Goal: Task Accomplishment & Management: Manage account settings

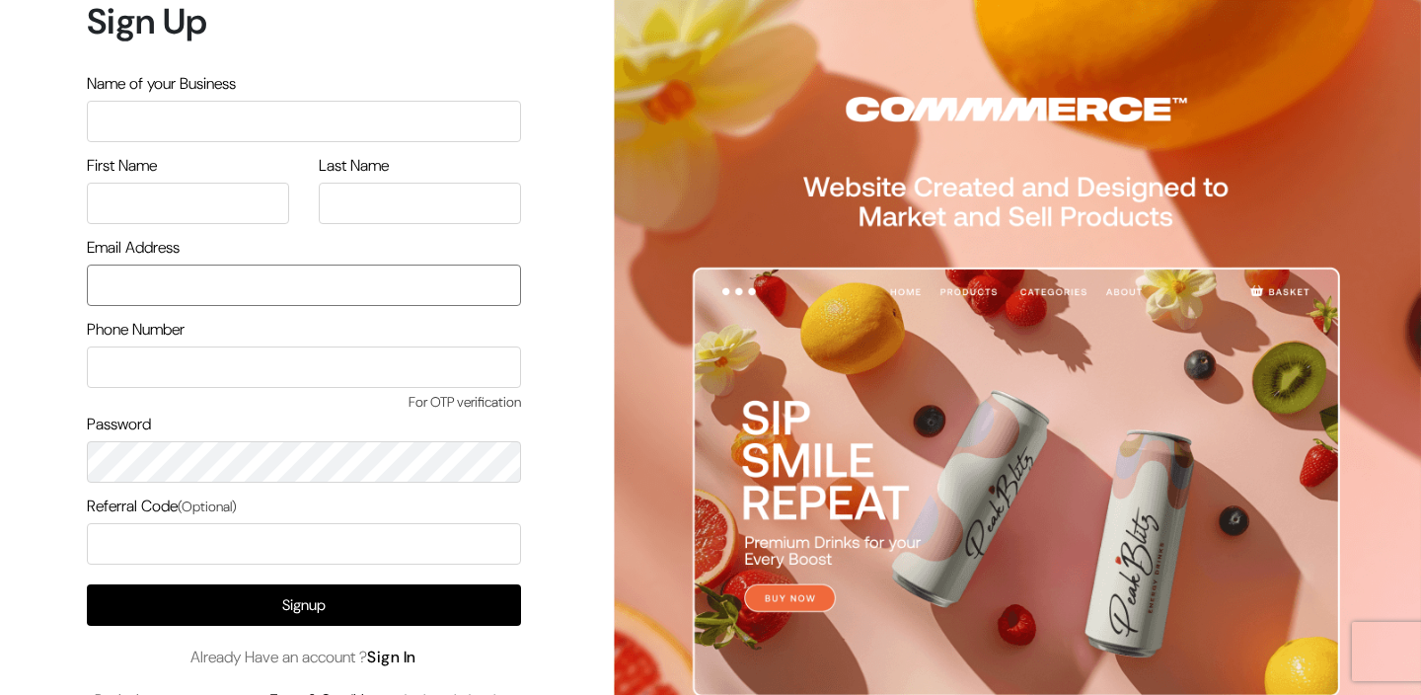
type input "care@petamore.in"
click at [403, 663] on link "Sign In" at bounding box center [391, 656] width 49 height 21
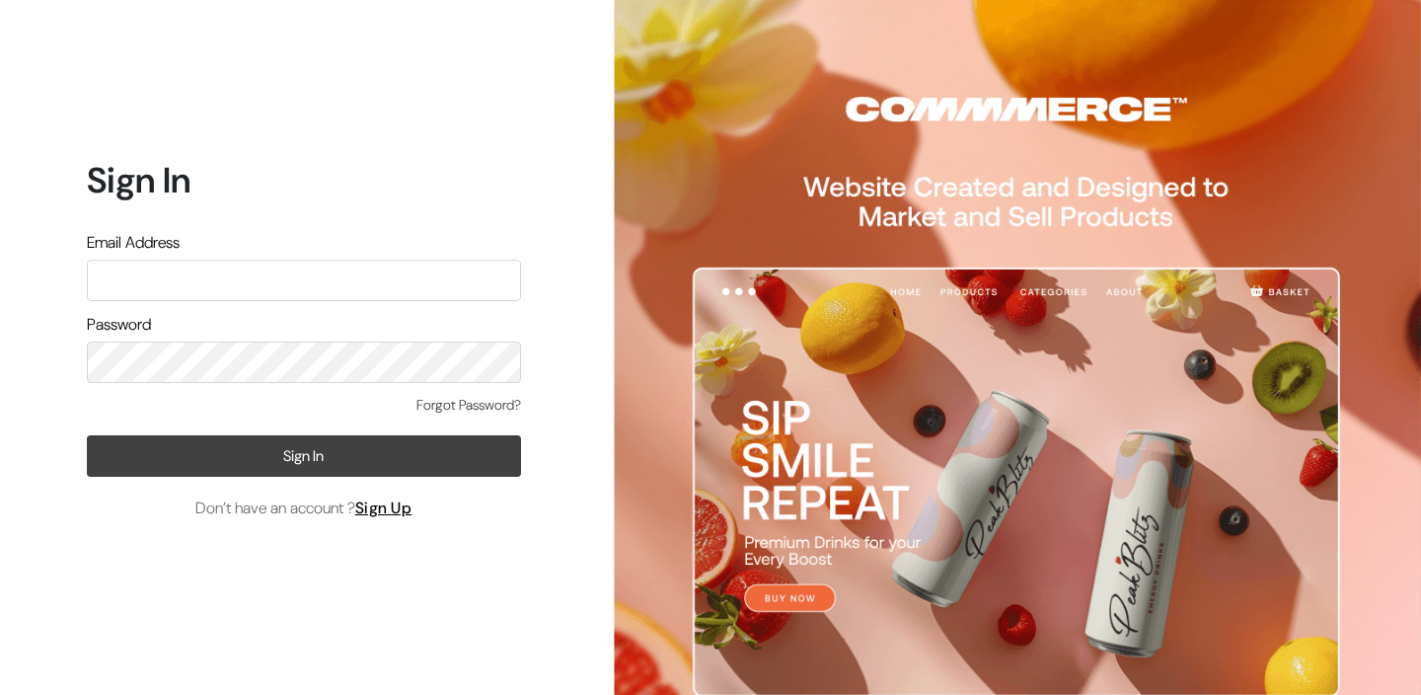
type input "care@petamore.in"
click at [290, 455] on button "Sign In" at bounding box center [304, 455] width 434 height 41
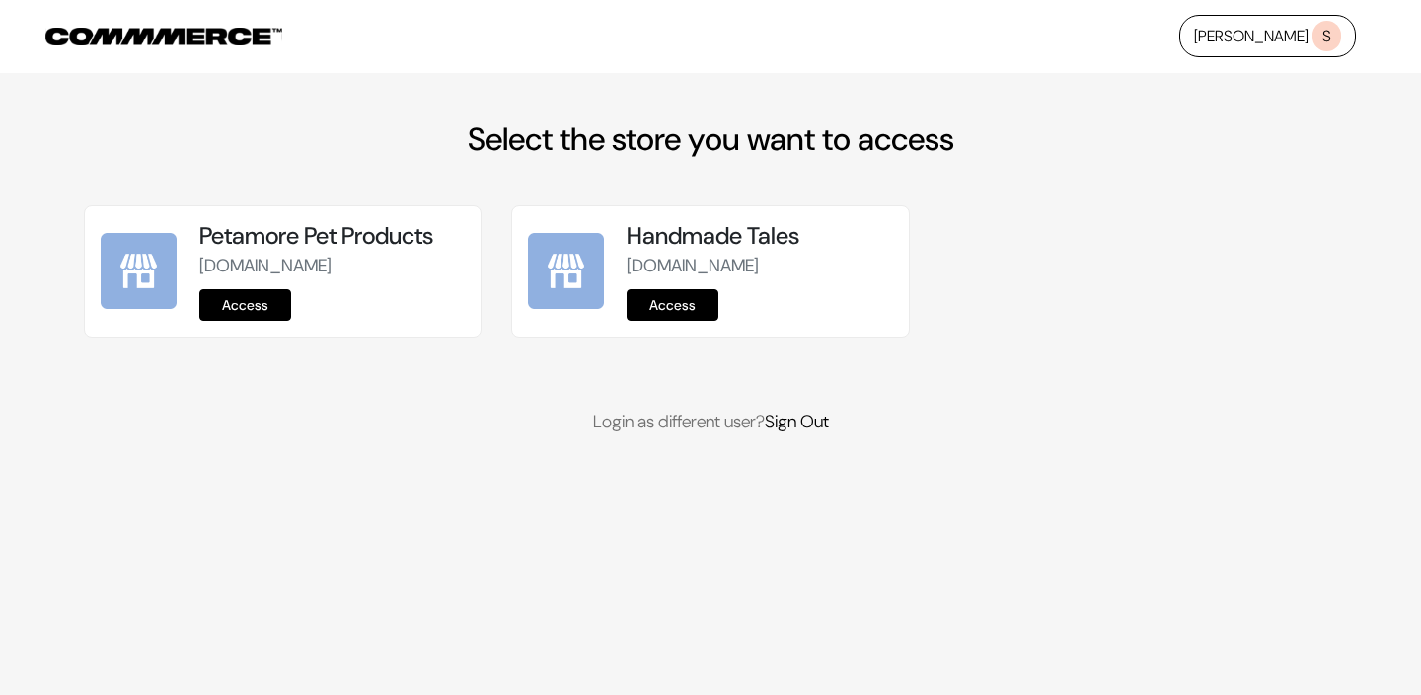
click at [239, 317] on link "Access" at bounding box center [245, 305] width 92 height 32
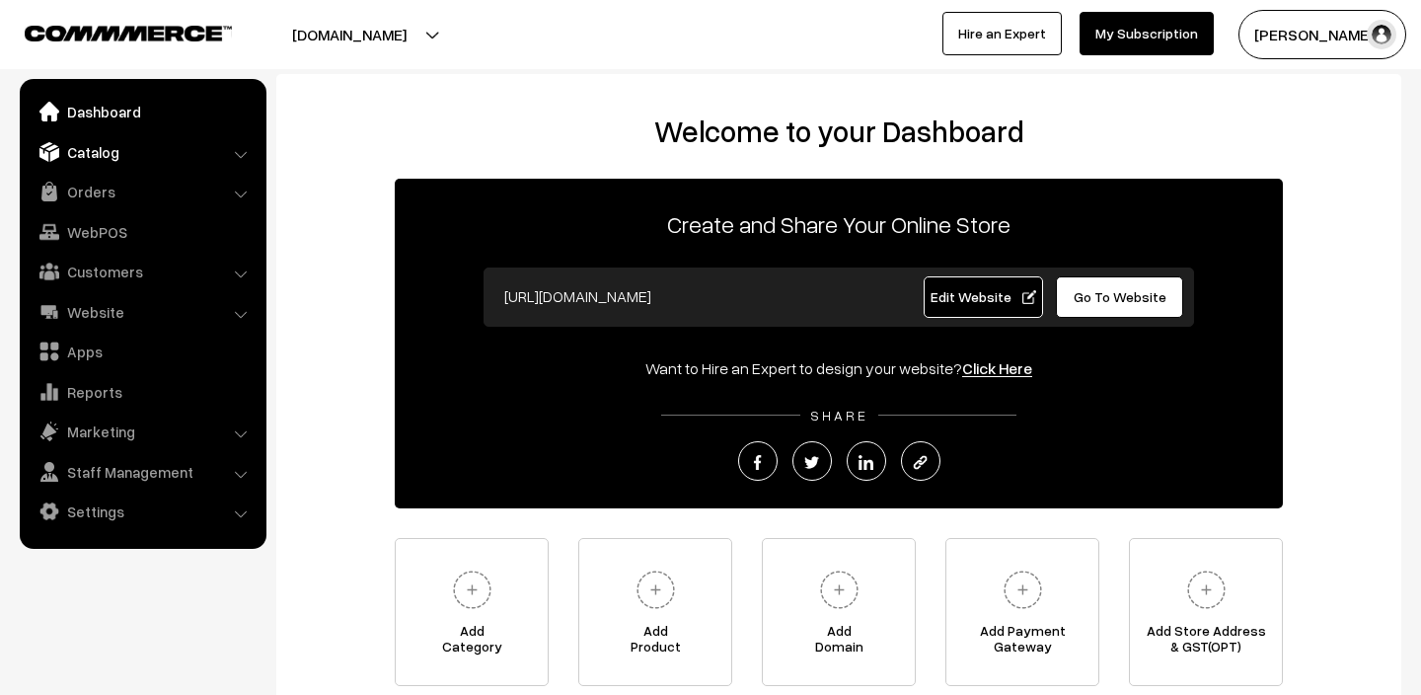
click at [112, 153] on link "Catalog" at bounding box center [142, 152] width 235 height 36
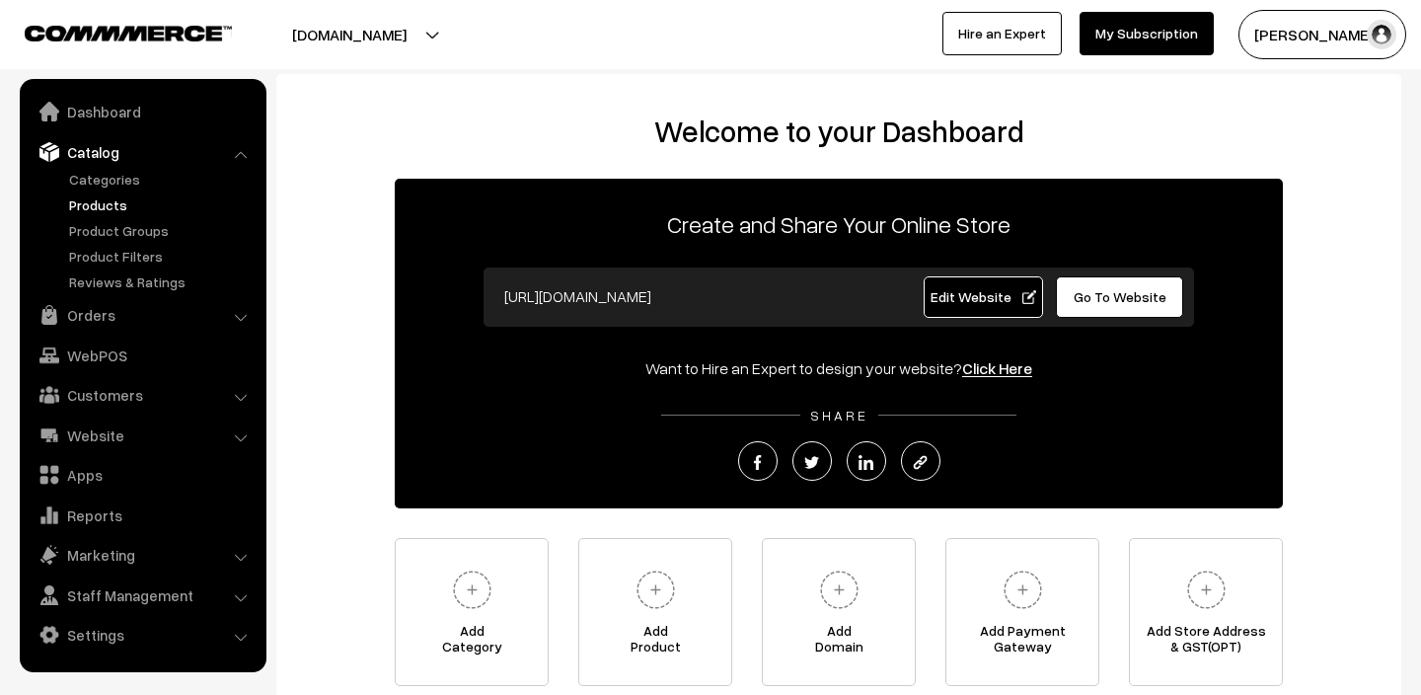
click at [115, 201] on link "Products" at bounding box center [161, 204] width 195 height 21
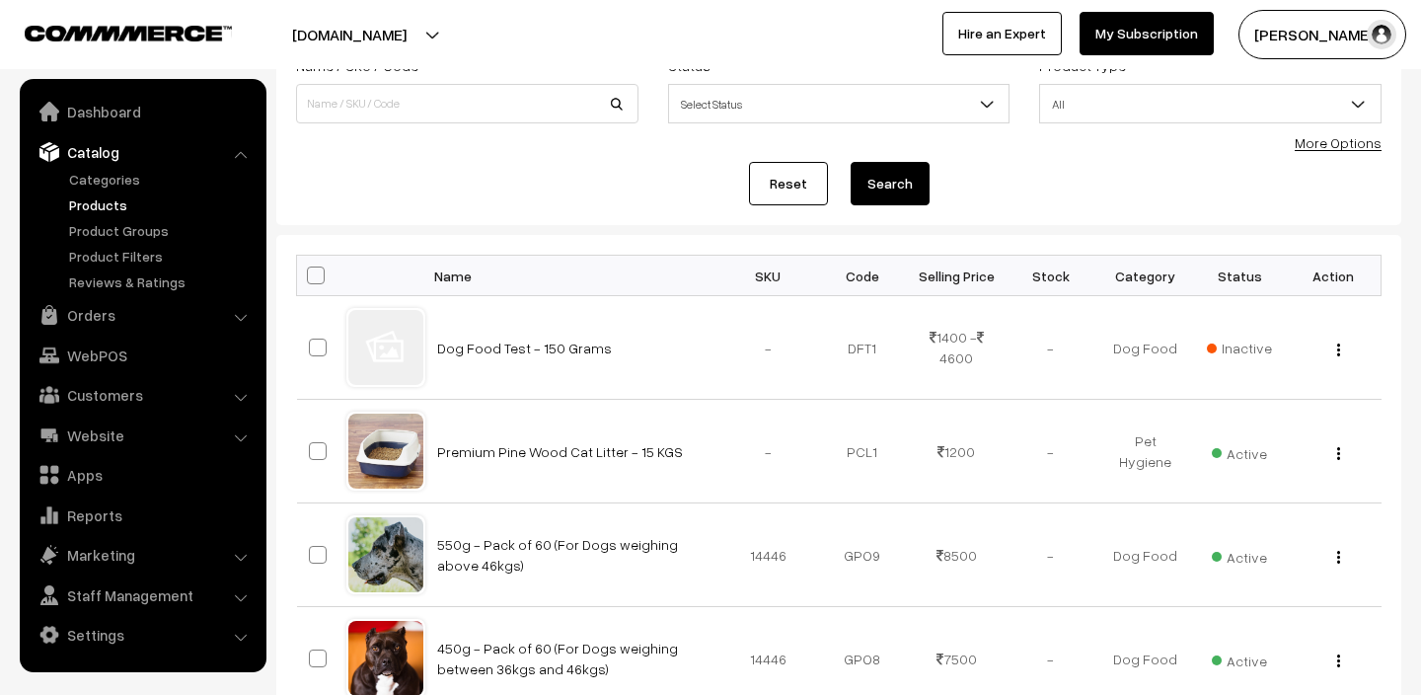
scroll to position [45, 0]
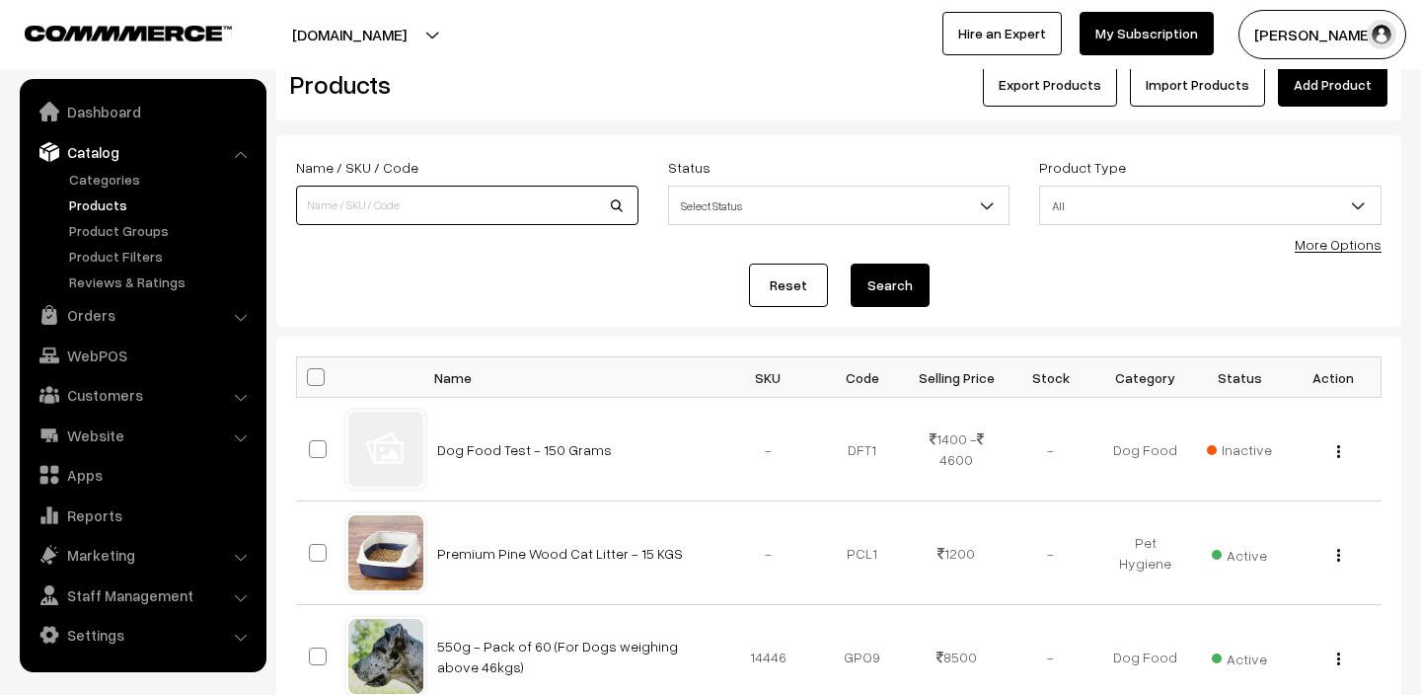
click at [451, 214] on input at bounding box center [467, 205] width 342 height 39
click at [618, 202] on input "trial" at bounding box center [467, 205] width 342 height 39
type input "trial"
click at [581, 256] on form "Name / SKU / Code trial Status Select Status Active Inactive Select Status Prod…" at bounding box center [838, 230] width 1125 height 191
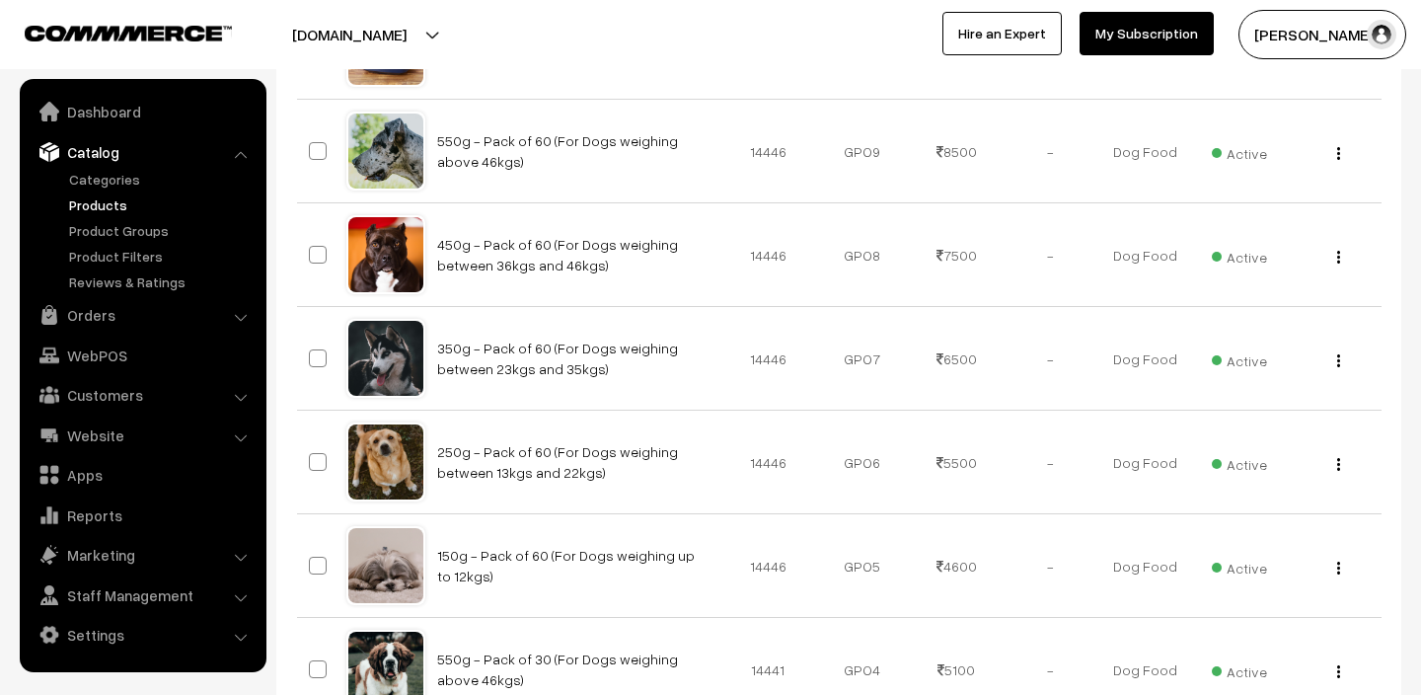
scroll to position [1032, 0]
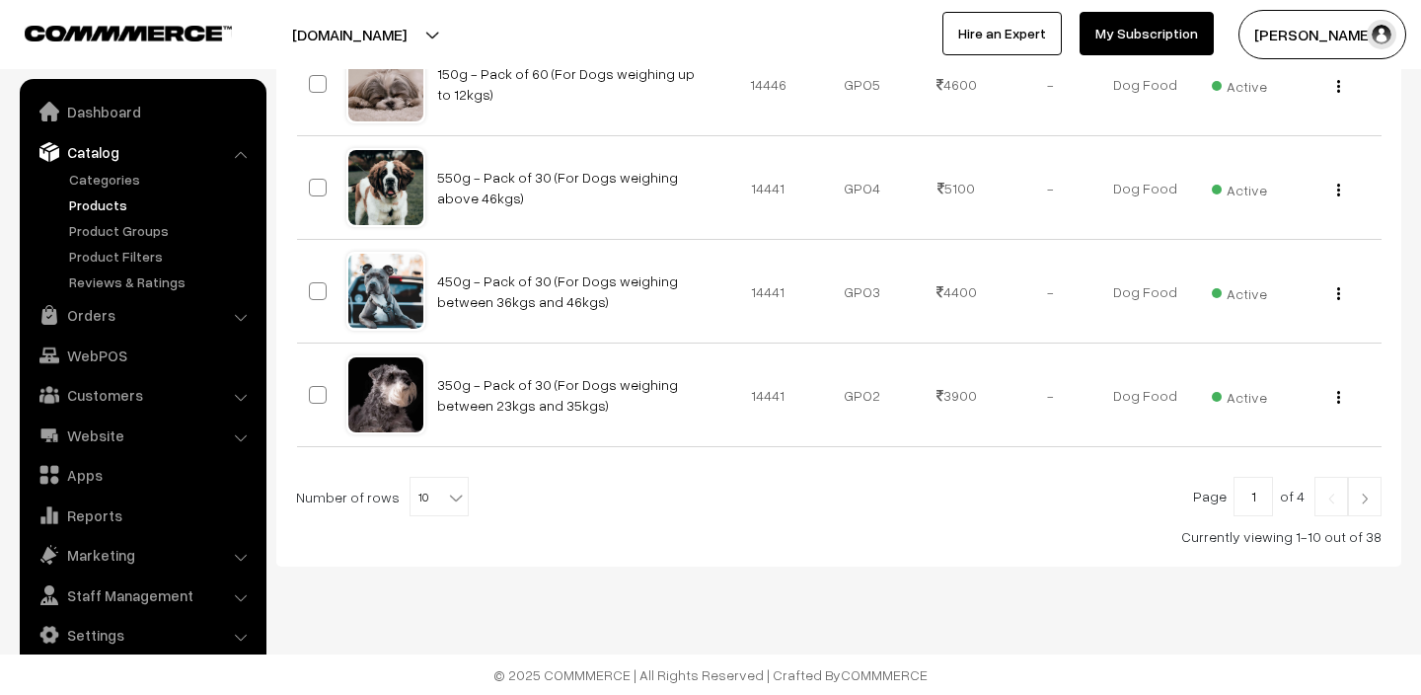
click at [1372, 489] on link at bounding box center [1365, 496] width 34 height 39
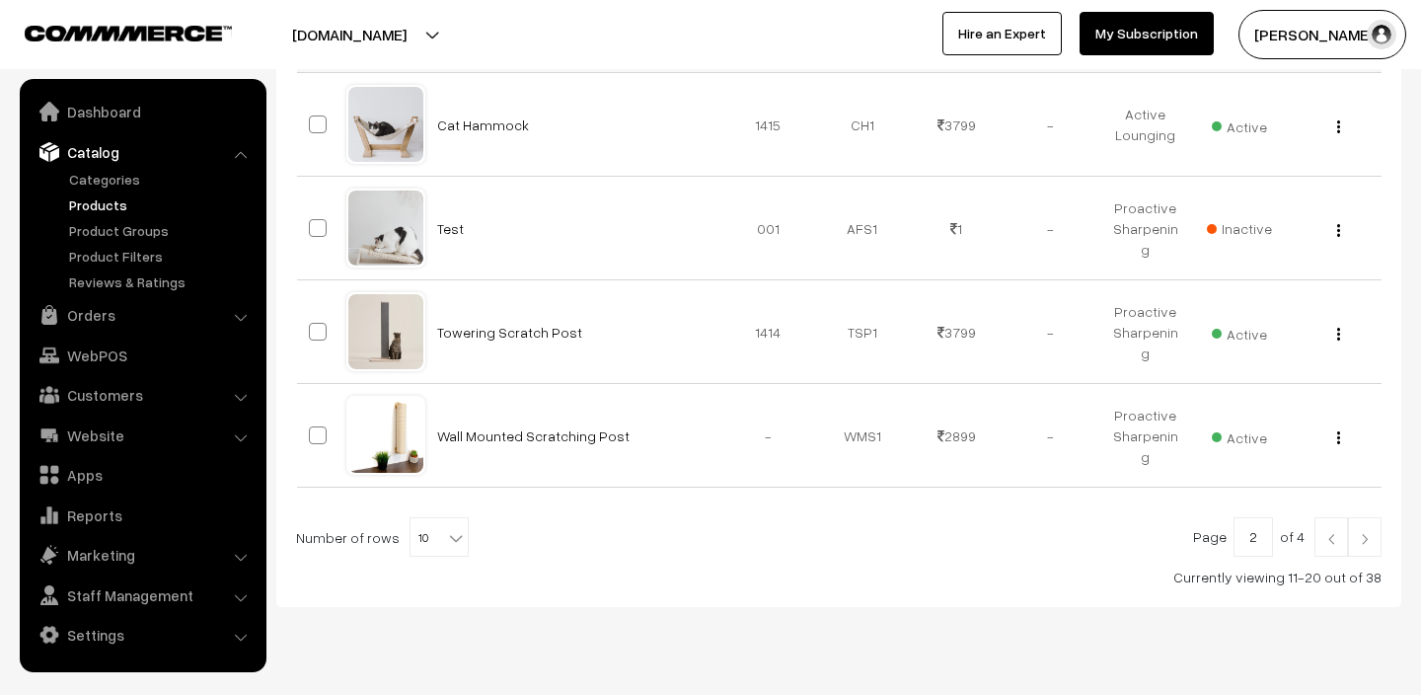
scroll to position [1032, 0]
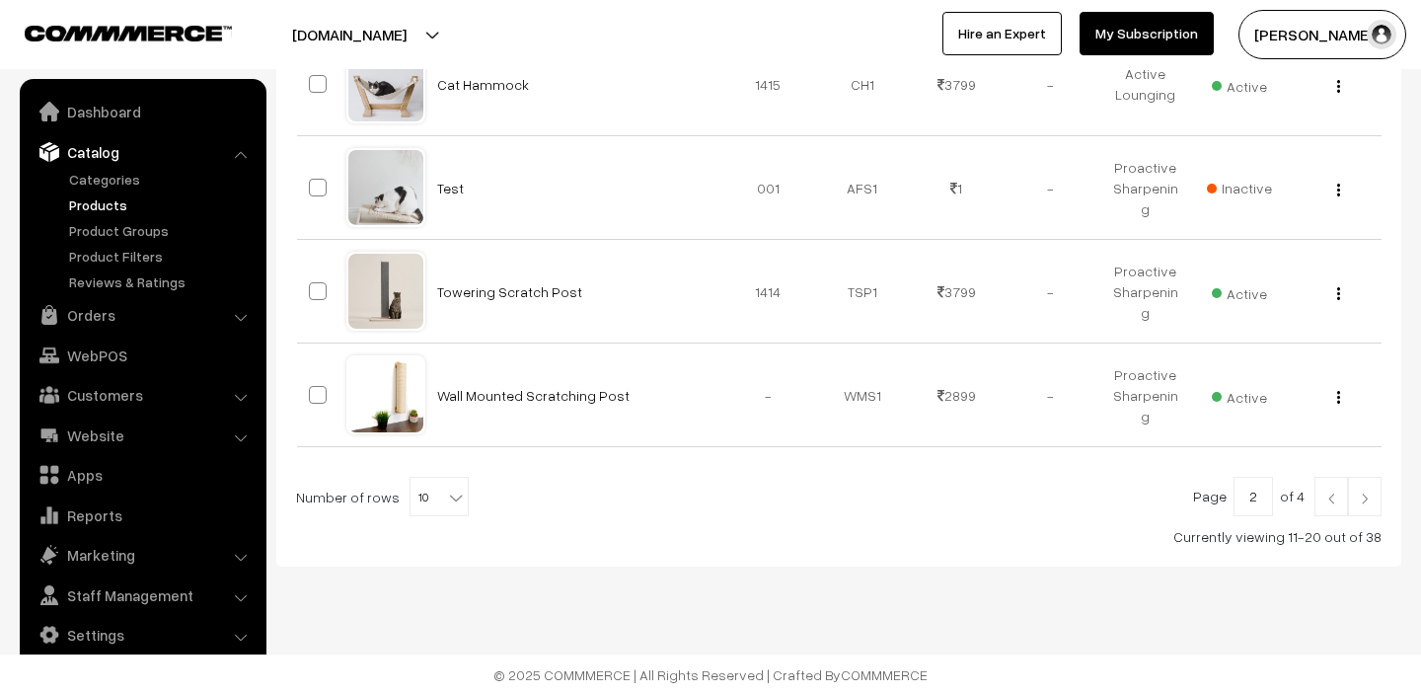
click at [1361, 496] on img at bounding box center [1365, 498] width 18 height 12
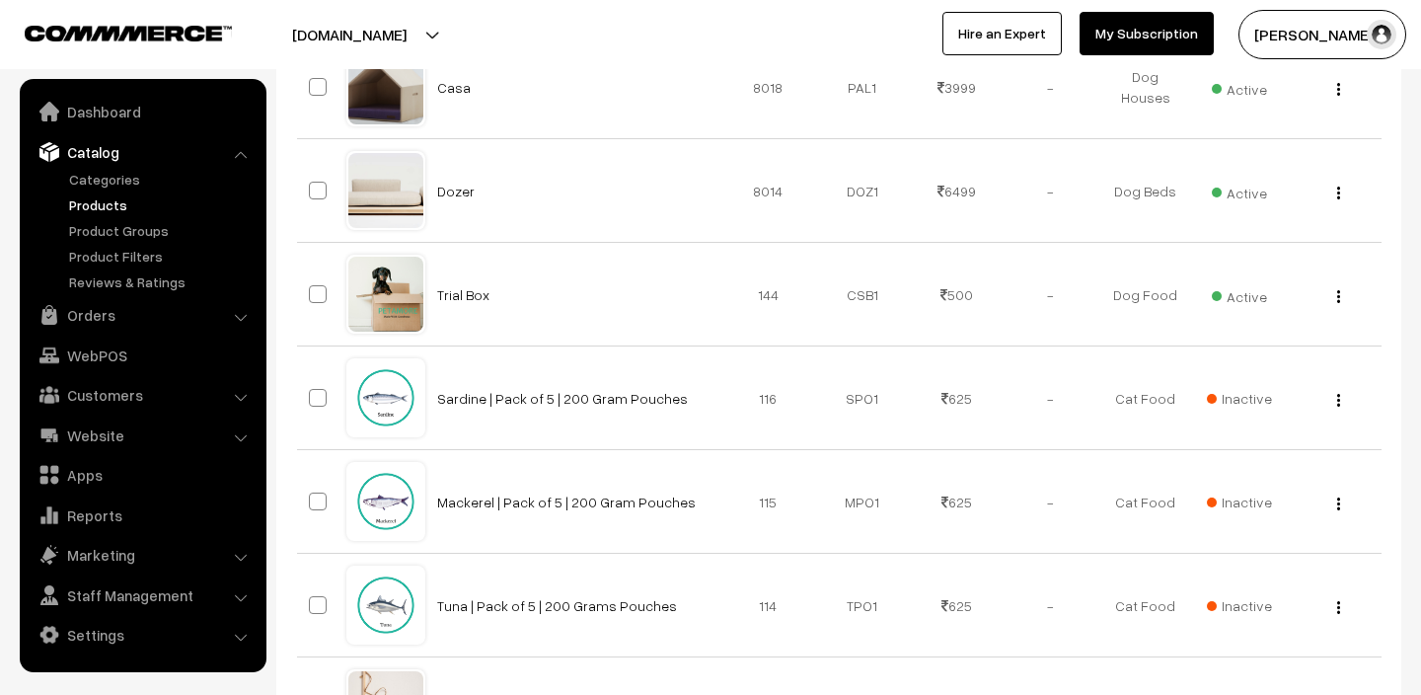
scroll to position [622, 0]
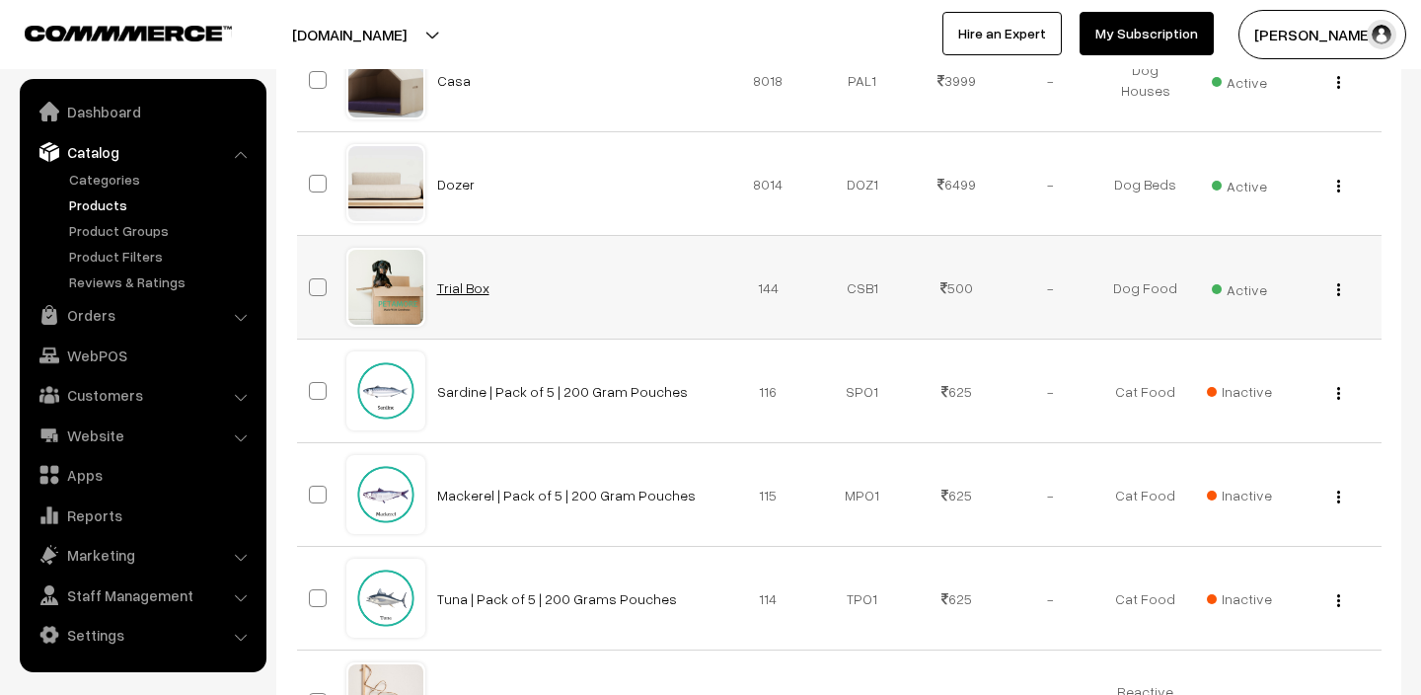
click at [469, 286] on link "Trial Box" at bounding box center [463, 287] width 52 height 17
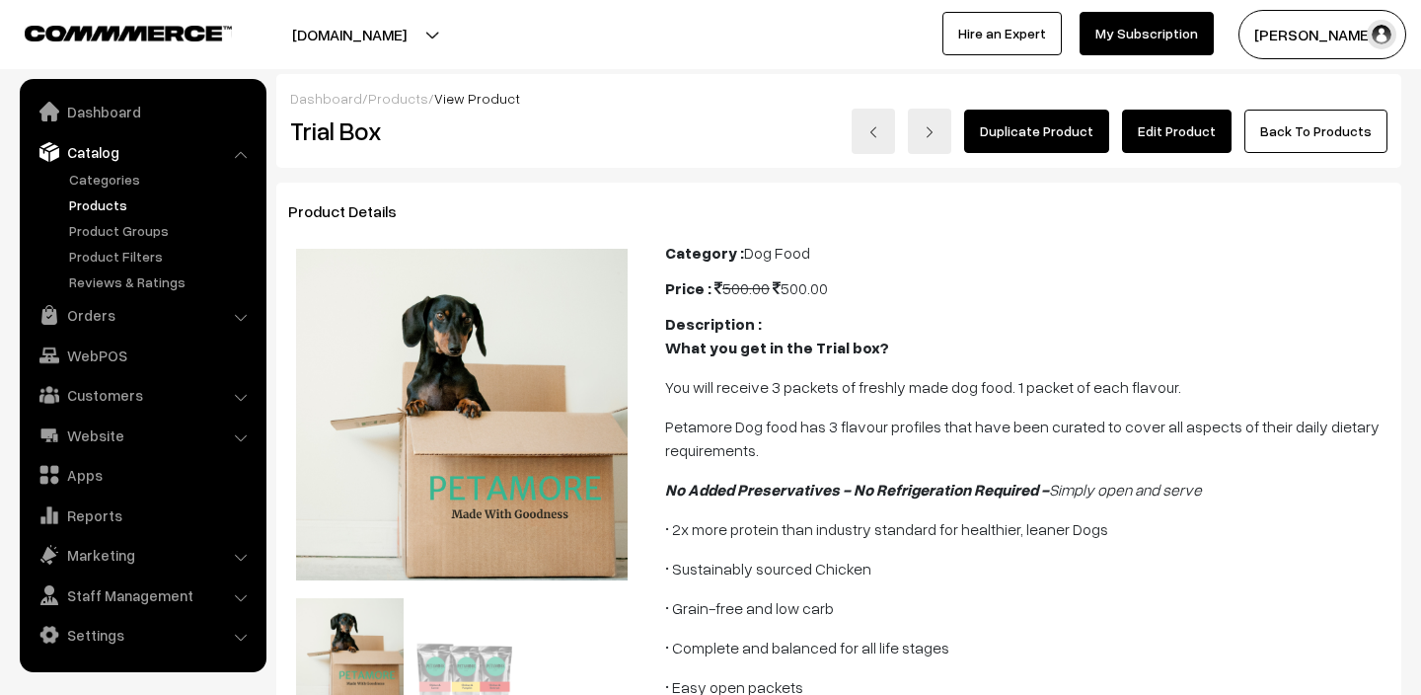
click at [1186, 124] on link "Edit Product" at bounding box center [1177, 131] width 110 height 43
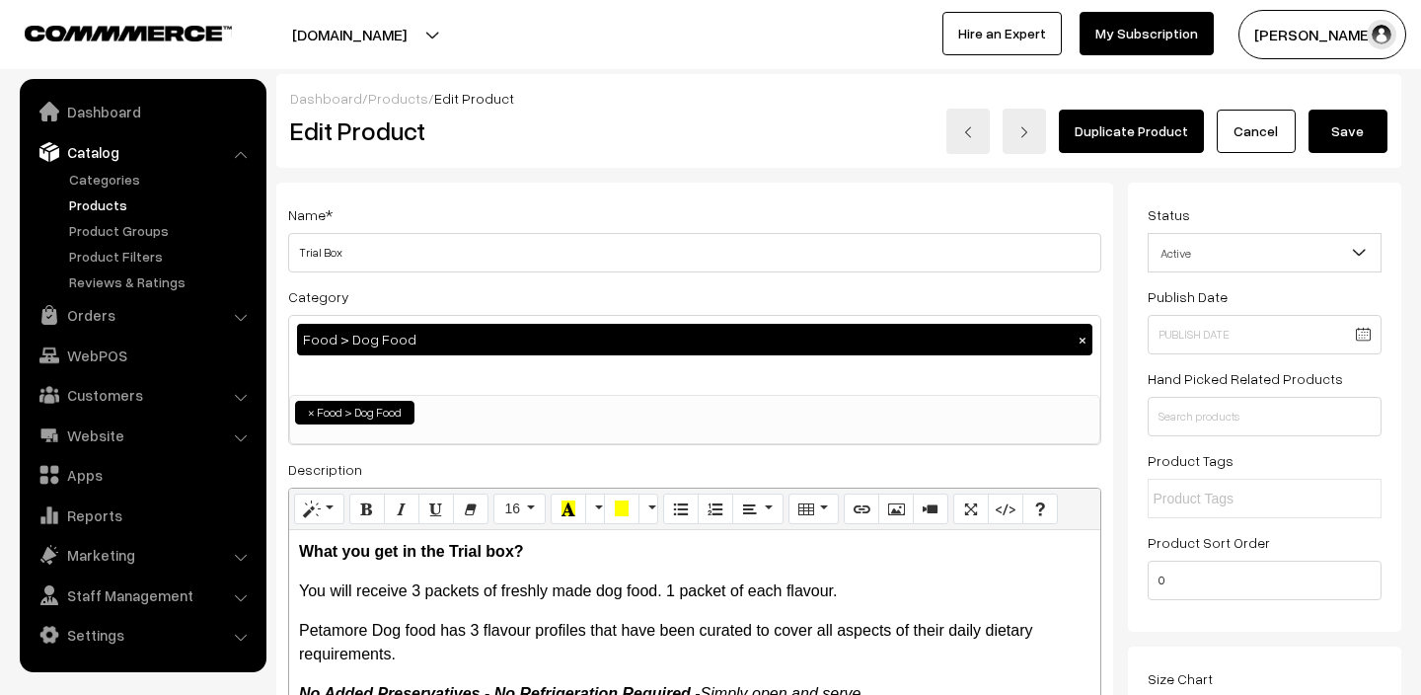
click at [1129, 400] on div "Status Active Inactive Active Publish Date Product Type -- Select -- -- Select …" at bounding box center [1265, 407] width 274 height 449
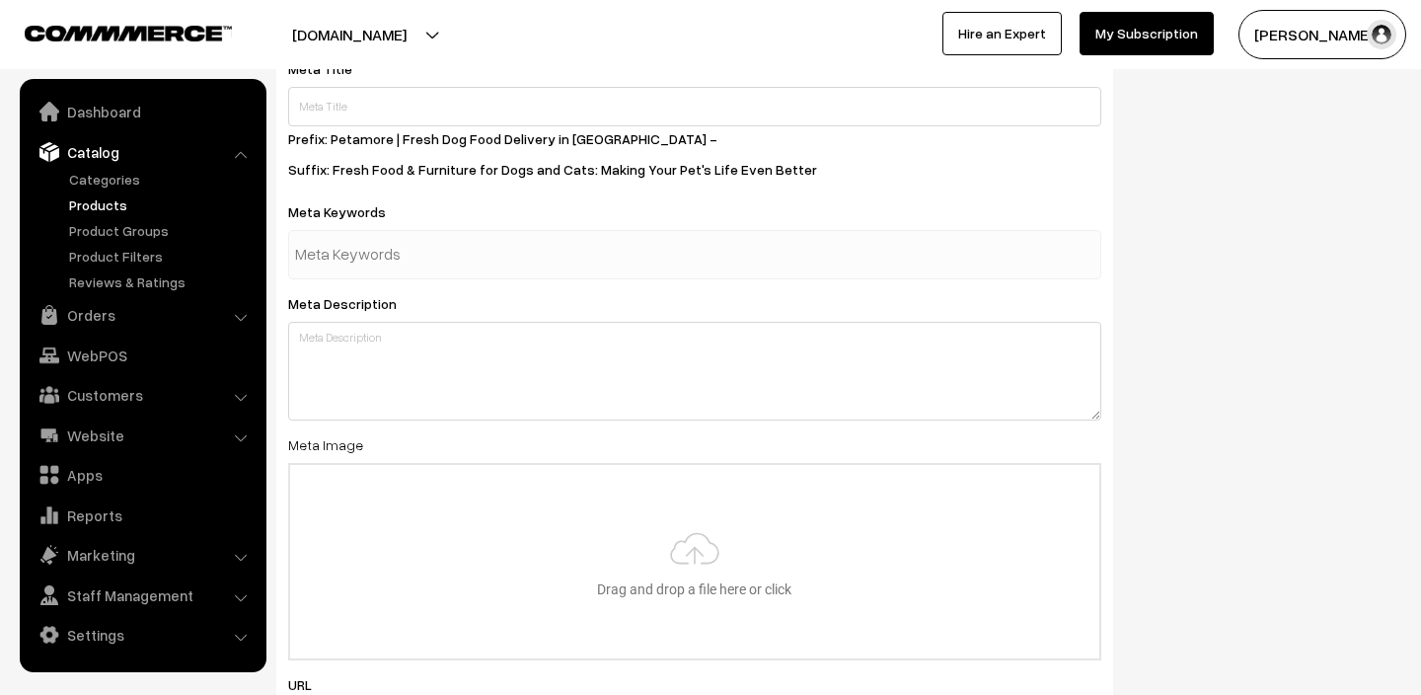
scroll to position [3125, 0]
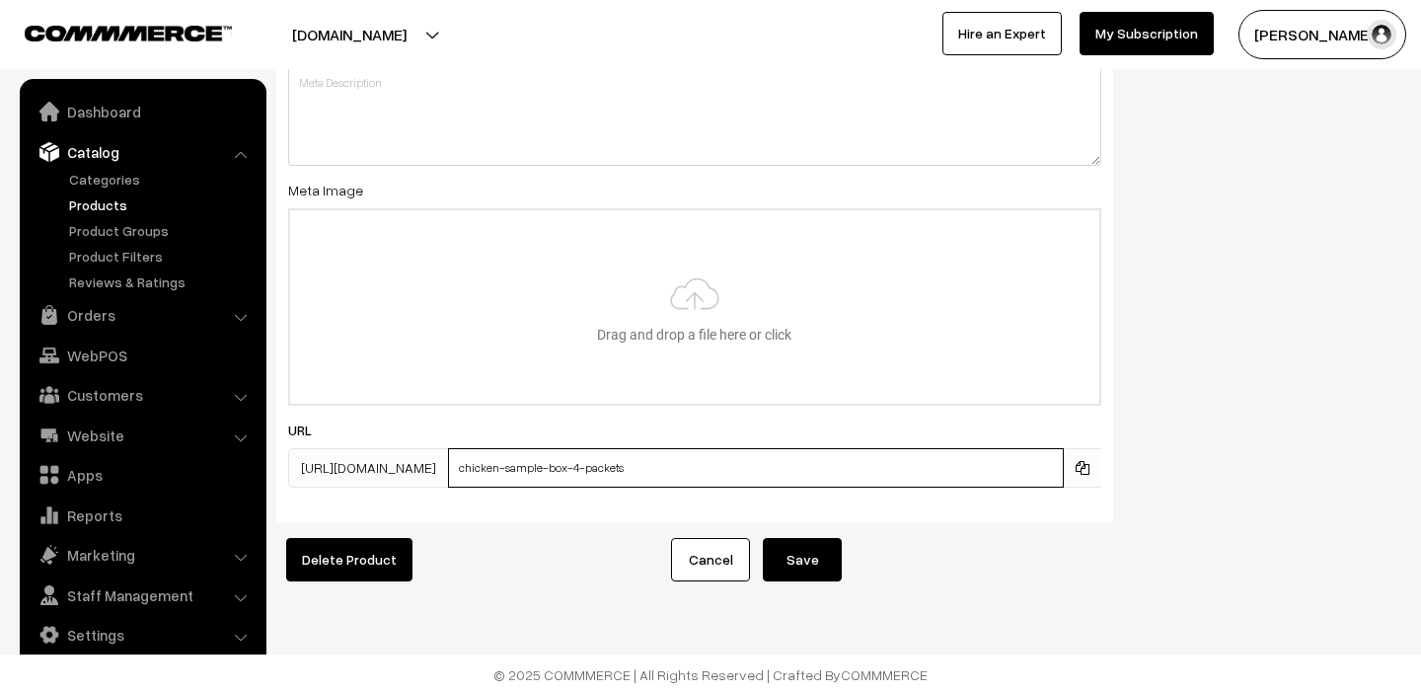
click at [694, 475] on input "chicken-sample-box-4-packets" at bounding box center [756, 467] width 616 height 39
type input "c"
type input "S"
type input "Trial_Box"
click at [800, 564] on button "Save" at bounding box center [802, 559] width 79 height 43
